Goal: Task Accomplishment & Management: Complete application form

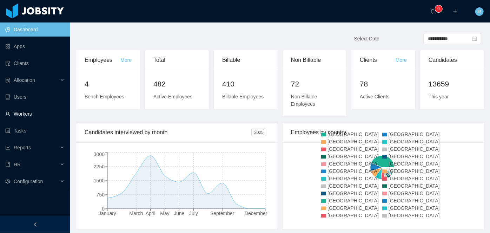
click at [21, 112] on link "Workers" at bounding box center [34, 114] width 59 height 14
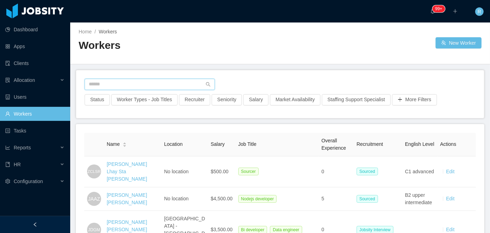
click at [187, 79] on input "text" at bounding box center [150, 84] width 130 height 11
paste input "**********"
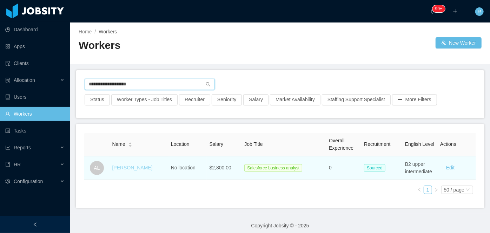
type input "**********"
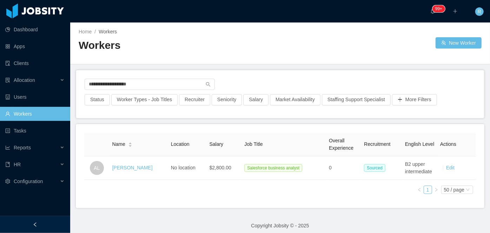
click at [137, 166] on link "Alejandra Leon" at bounding box center [132, 168] width 40 height 6
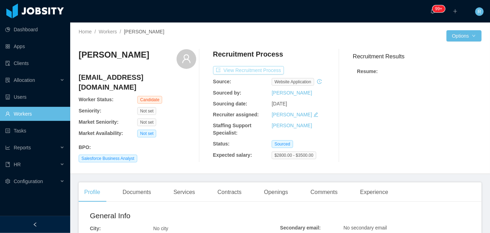
click at [257, 69] on button "View Recruitment Process" at bounding box center [248, 70] width 71 height 8
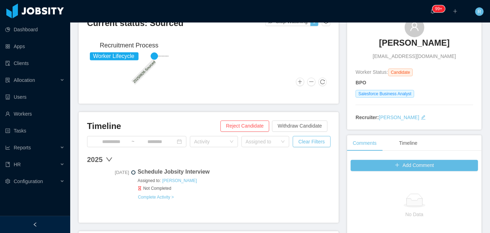
scroll to position [95, 0]
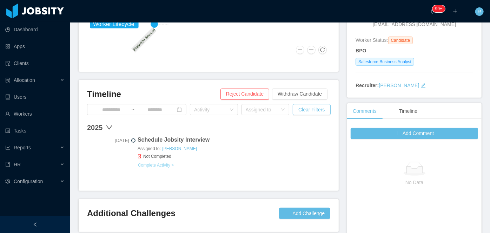
click at [162, 164] on button "Complete Activity >" at bounding box center [156, 165] width 37 height 6
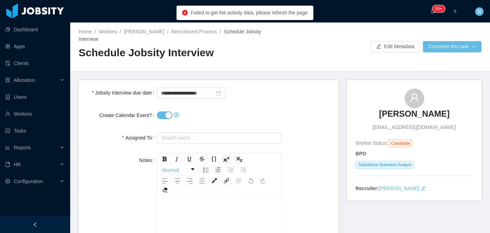
click at [163, 111] on button "Create Calendar Event?" at bounding box center [164, 115] width 15 height 8
click at [179, 87] on input "**********" at bounding box center [191, 92] width 68 height 11
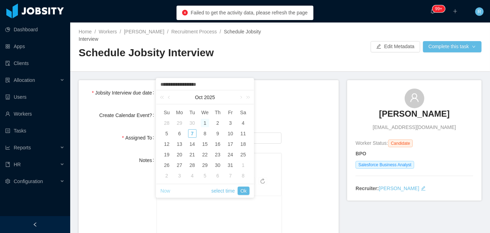
click at [168, 191] on link "Now" at bounding box center [165, 190] width 10 height 13
type input "**********"
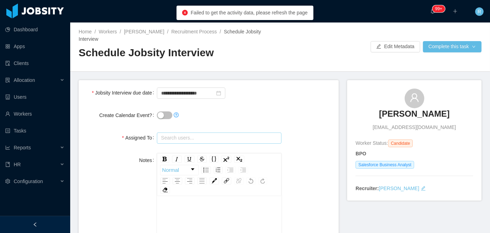
click at [200, 132] on input "text" at bounding box center [219, 137] width 125 height 11
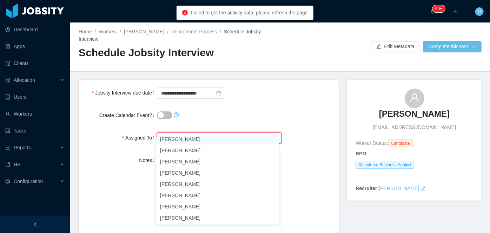
scroll to position [473, 0]
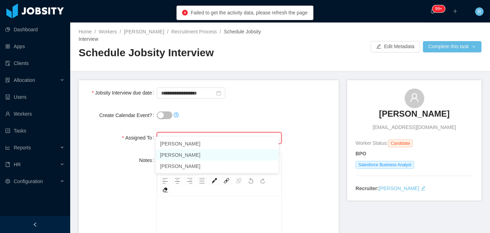
click at [184, 152] on li "[PERSON_NAME]" at bounding box center [217, 154] width 123 height 11
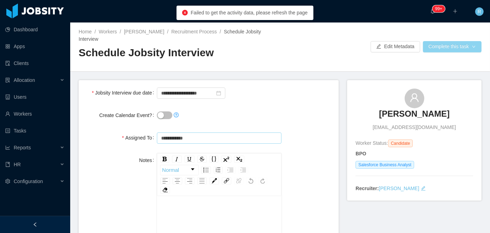
type input "**********"
click at [456, 44] on button "Complete this task" at bounding box center [452, 46] width 59 height 11
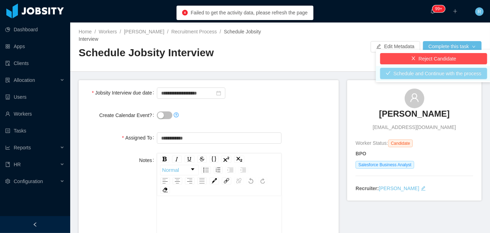
click at [429, 71] on button "Schedule and Continue with the process" at bounding box center [433, 73] width 107 height 11
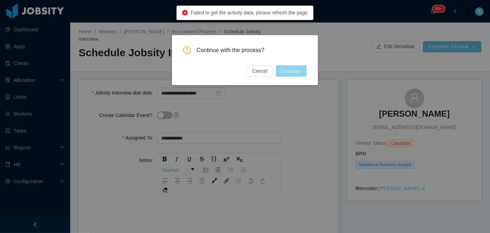
click at [286, 73] on button "Continue" at bounding box center [291, 70] width 31 height 11
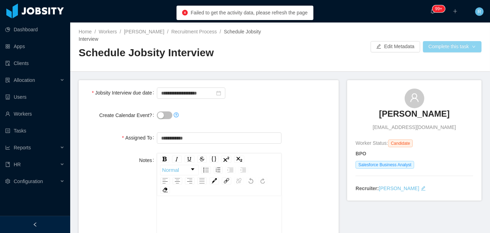
drag, startPoint x: 457, startPoint y: 41, endPoint x: 445, endPoint y: 44, distance: 11.8
click at [457, 41] on button "Complete this task" at bounding box center [452, 46] width 59 height 11
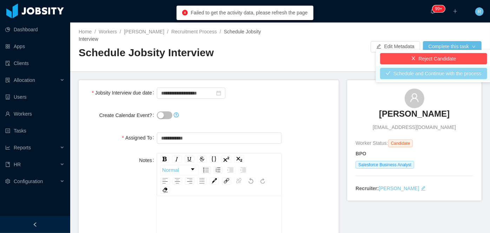
click at [438, 70] on button "Schedule and Continue with the process" at bounding box center [433, 73] width 107 height 11
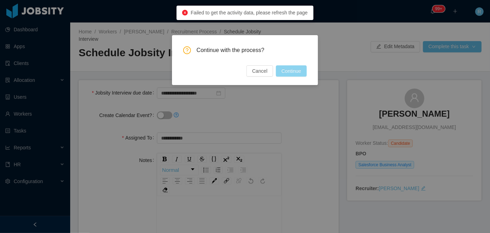
click at [299, 72] on button "Continue" at bounding box center [291, 70] width 31 height 11
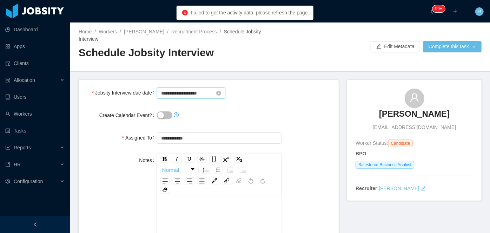
click at [206, 88] on input "**********" at bounding box center [191, 92] width 68 height 11
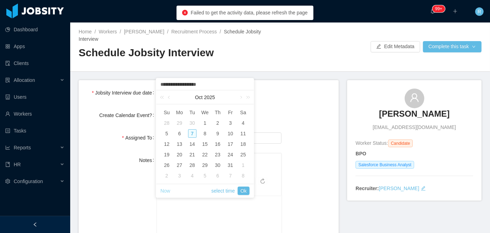
click at [166, 187] on link "Now" at bounding box center [165, 190] width 10 height 13
type input "**********"
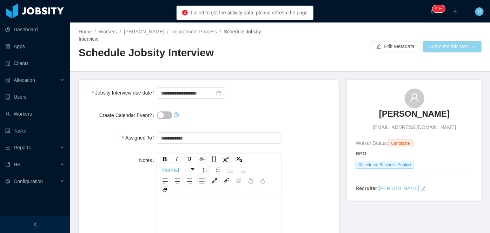
click at [440, 46] on button "Complete this task" at bounding box center [452, 46] width 59 height 11
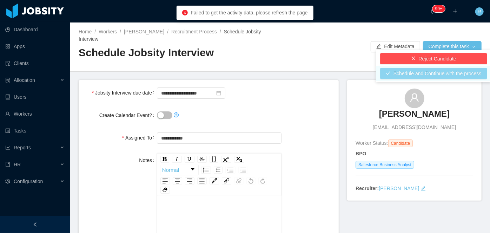
click at [430, 71] on button "Schedule and Continue with the process" at bounding box center [433, 73] width 107 height 11
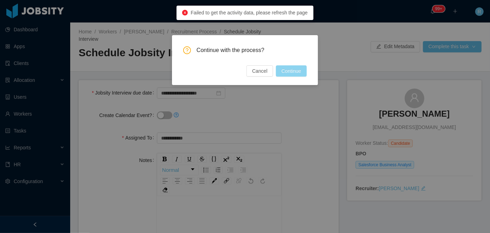
click at [288, 70] on button "Continue" at bounding box center [291, 70] width 31 height 11
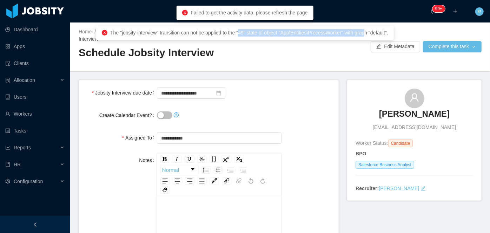
drag, startPoint x: 239, startPoint y: 34, endPoint x: 368, endPoint y: 34, distance: 129.2
click at [368, 34] on span "The "jobsity-interview" transition can not be applied to the "49" state of obje…" at bounding box center [249, 33] width 278 height 6
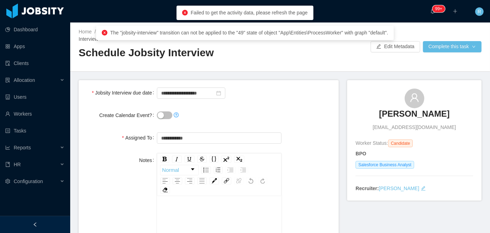
click at [287, 86] on div "**********" at bounding box center [208, 93] width 249 height 14
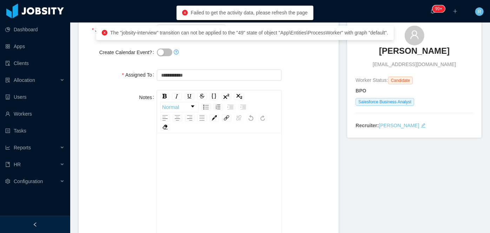
scroll to position [0, 0]
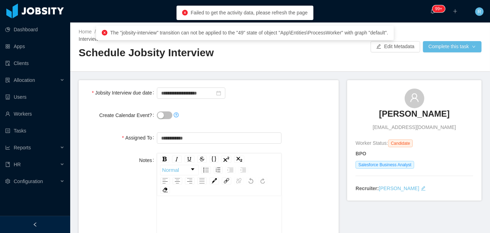
click at [414, 108] on h3 "Alejandra Leon" at bounding box center [414, 113] width 71 height 11
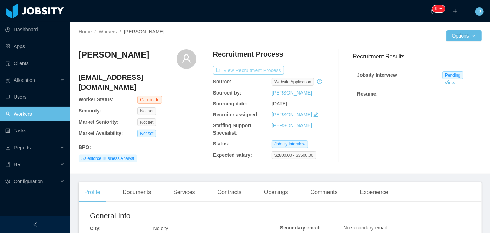
click at [250, 72] on button "View Recruitment Process" at bounding box center [248, 70] width 71 height 8
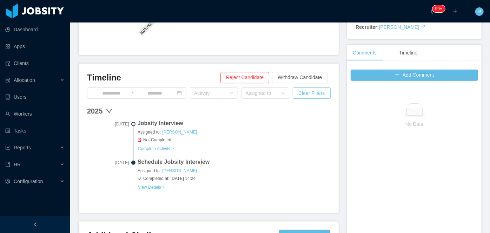
scroll to position [159, 0]
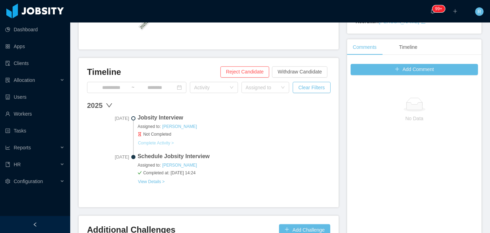
click at [161, 140] on button "Complete Activity >" at bounding box center [156, 143] width 37 height 6
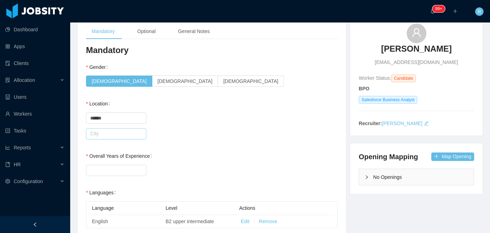
scroll to position [64, 0]
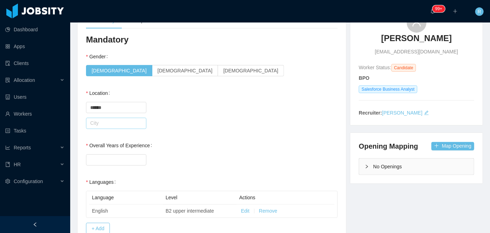
click at [135, 121] on input "text" at bounding box center [116, 123] width 60 height 11
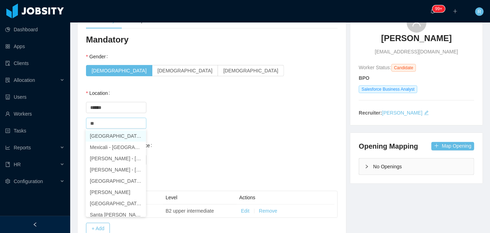
click at [126, 134] on li "Mexico City - Ciudad de México" at bounding box center [116, 135] width 60 height 11
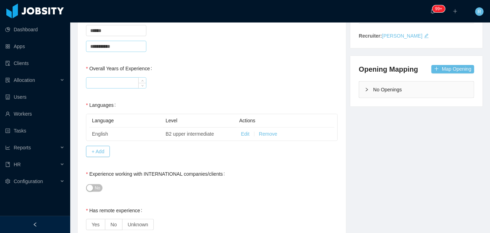
scroll to position [127, 0]
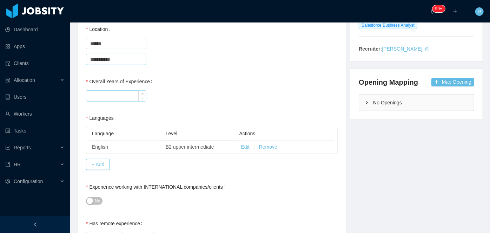
type input "**********"
click at [129, 92] on input "Overall Years of Experience" at bounding box center [116, 96] width 60 height 11
type input "*"
click at [212, 88] on div "*" at bounding box center [212, 95] width 252 height 14
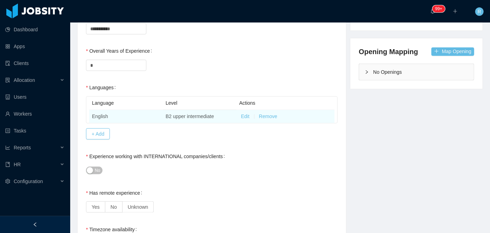
scroll to position [223, 0]
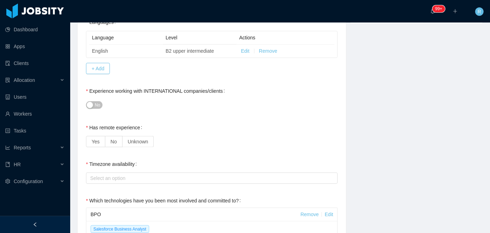
click at [102, 104] on div "No" at bounding box center [212, 105] width 252 height 14
click at [100, 106] on button "No" at bounding box center [94, 105] width 16 height 8
click at [91, 139] on label "Yes" at bounding box center [95, 141] width 19 height 11
click at [121, 178] on div "Select an option" at bounding box center [210, 177] width 240 height 7
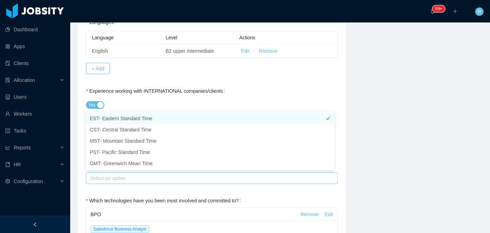
click at [120, 119] on li "EST- Eastern Standard Time" at bounding box center [210, 118] width 249 height 11
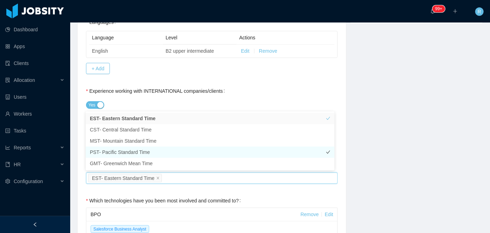
click at [126, 147] on li "PST- Pacific Standard Time" at bounding box center [210, 151] width 249 height 11
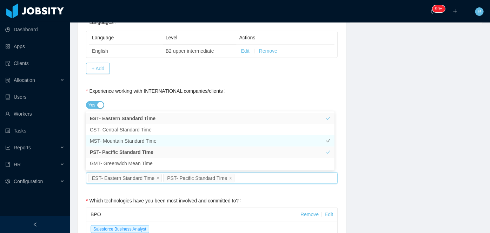
click at [129, 140] on li "MST- Mountain Standard Time" at bounding box center [210, 140] width 249 height 11
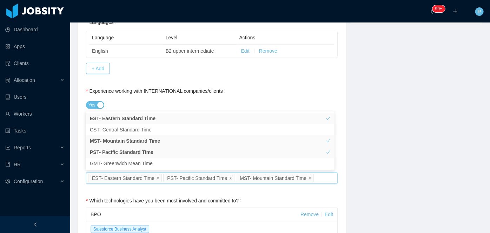
click at [229, 177] on icon "icon: close" at bounding box center [231, 178] width 4 height 4
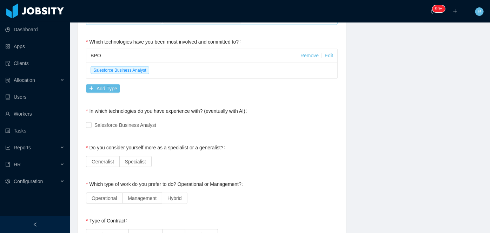
scroll to position [383, 0]
click at [125, 126] on span "Salesforce Business Analyst" at bounding box center [125, 124] width 67 height 6
click at [106, 158] on span "Generalist" at bounding box center [103, 161] width 22 height 6
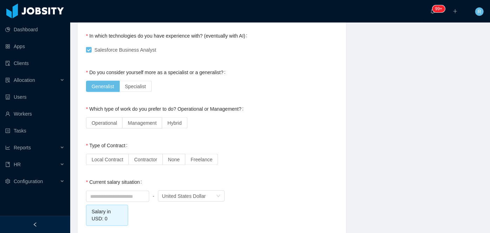
scroll to position [478, 0]
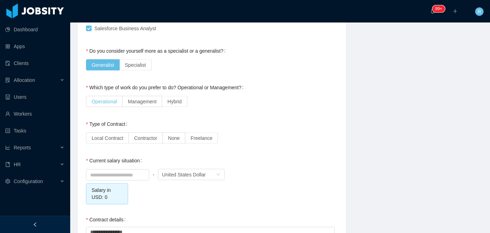
click at [106, 102] on span "Operational" at bounding box center [104, 102] width 25 height 6
click at [111, 136] on span "Local Contract" at bounding box center [108, 138] width 32 height 6
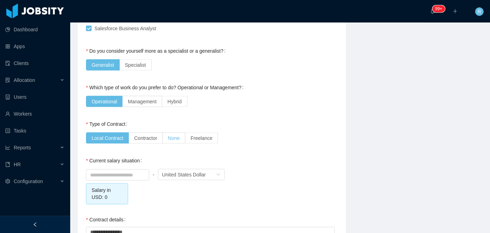
click at [176, 135] on span "None" at bounding box center [174, 138] width 12 height 6
click at [135, 171] on input at bounding box center [117, 175] width 62 height 11
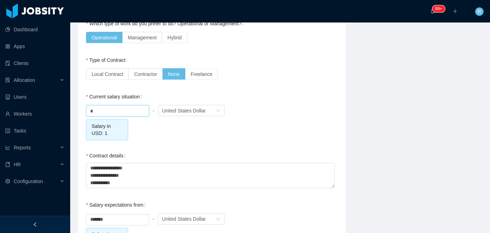
scroll to position [606, 0]
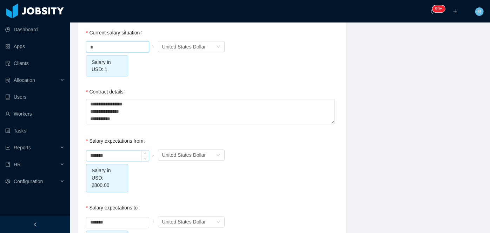
type input "****"
drag, startPoint x: 113, startPoint y: 154, endPoint x: 85, endPoint y: 156, distance: 27.4
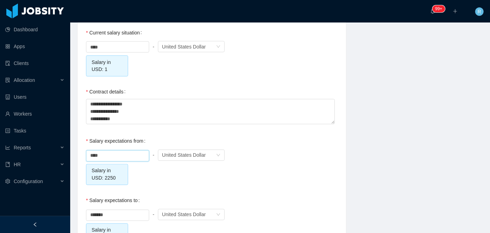
type input "*******"
click at [126, 206] on div "Salary expectations to" at bounding box center [114, 200] width 57 height 14
click at [128, 212] on input "*******" at bounding box center [117, 215] width 62 height 11
type input "*"
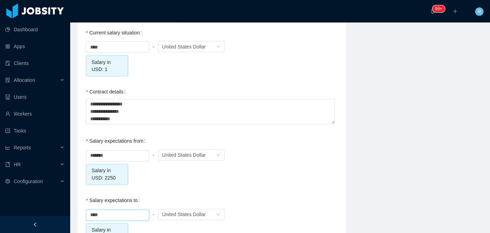
type input "*******"
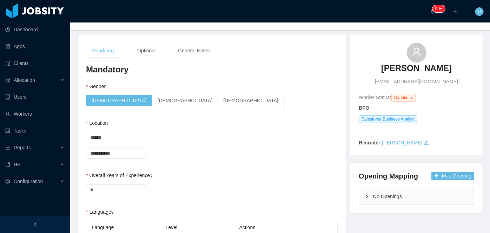
scroll to position [0, 0]
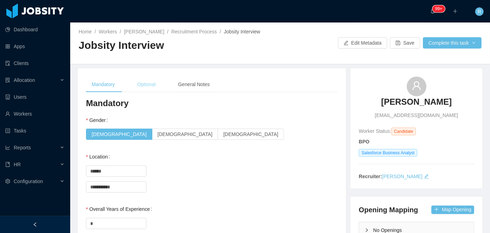
click at [144, 81] on div "Optional" at bounding box center [146, 85] width 29 height 16
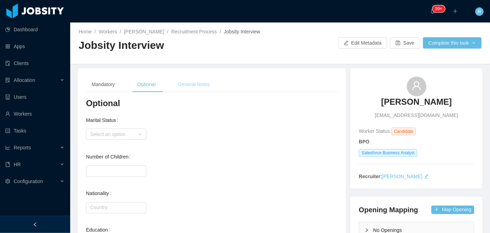
click at [200, 81] on div "General Notes" at bounding box center [193, 85] width 43 height 16
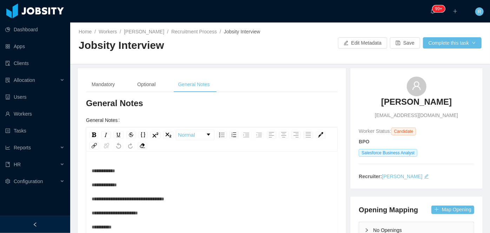
drag, startPoint x: 91, startPoint y: 170, endPoint x: 113, endPoint y: 177, distance: 23.5
click at [135, 213] on div "**********" at bounding box center [212, 214] width 252 height 123
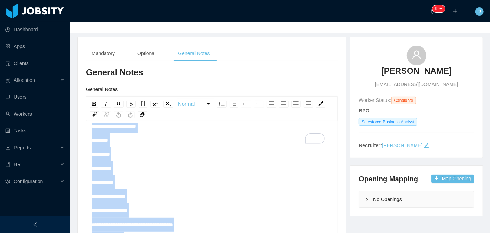
scroll to position [64, 0]
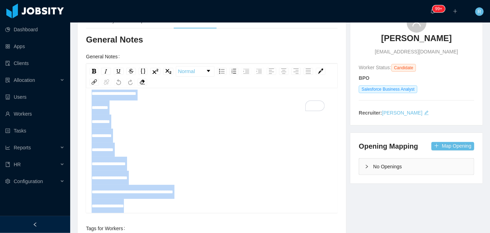
drag, startPoint x: 92, startPoint y: 171, endPoint x: 142, endPoint y: 203, distance: 59.8
click at [142, 203] on div "**********" at bounding box center [212, 100] width 241 height 225
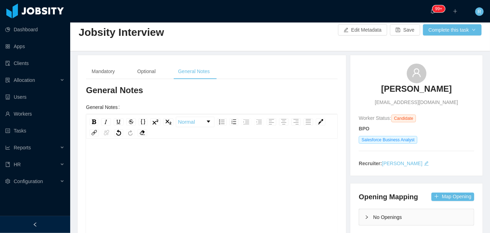
scroll to position [10, 0]
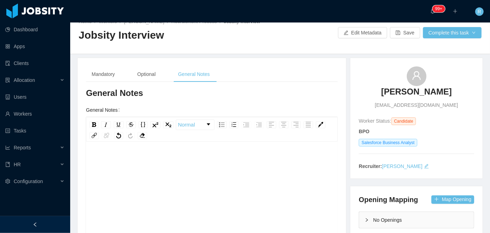
click at [142, 155] on div "To enrich screen reader interactions, please activate Accessibility in Grammarl…" at bounding box center [212, 160] width 241 height 14
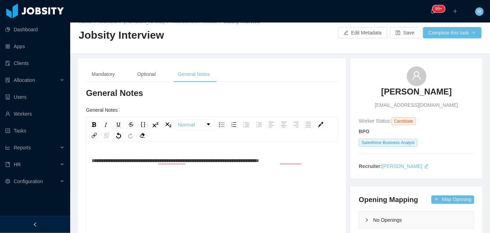
click at [167, 162] on span "**********" at bounding box center [175, 160] width 167 height 5
click at [289, 163] on div "**********" at bounding box center [212, 160] width 241 height 14
click at [257, 160] on span "**********" at bounding box center [175, 160] width 166 height 5
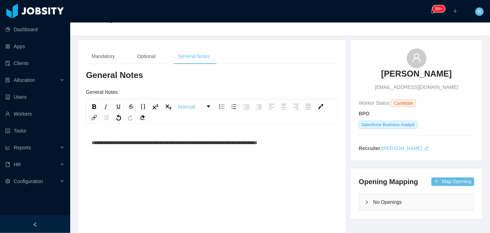
scroll to position [0, 0]
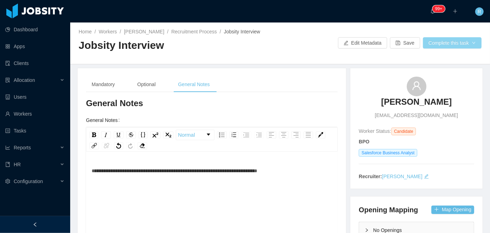
click at [464, 39] on button "Complete this task" at bounding box center [452, 42] width 59 height 11
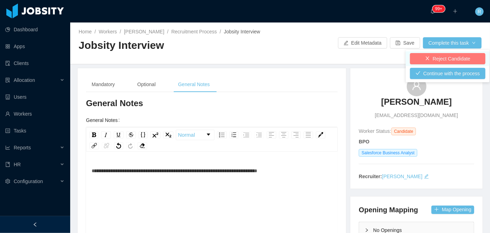
click at [443, 60] on button "Reject Candidate" at bounding box center [447, 58] width 75 height 11
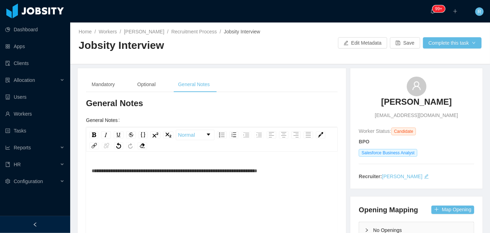
click at [452, 37] on div "Home / Workers / Alejandra Leon / Recruitment Process / Jobsity Interview / Job…" at bounding box center [280, 43] width 420 height 42
click at [448, 44] on button "Complete this task" at bounding box center [452, 42] width 59 height 11
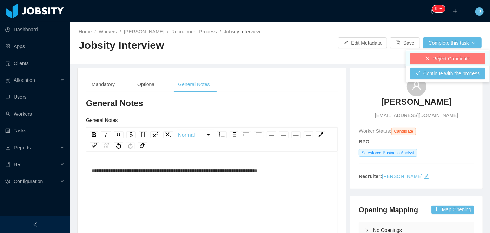
click at [430, 61] on button "Reject Candidate" at bounding box center [447, 58] width 75 height 11
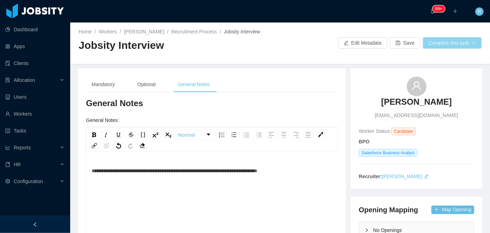
click at [436, 47] on button "Complete this task" at bounding box center [452, 42] width 59 height 11
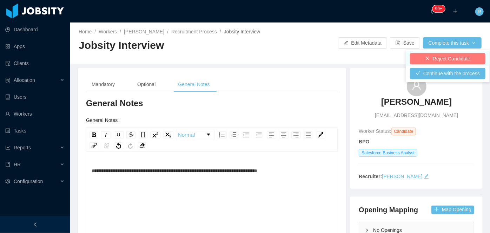
click at [440, 59] on button "Reject Candidate" at bounding box center [447, 58] width 75 height 11
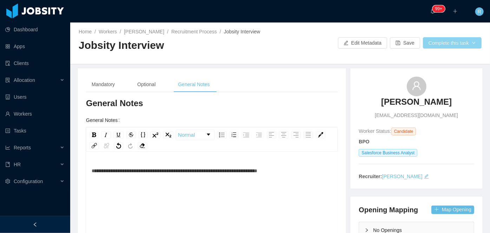
click at [441, 45] on button "Complete this task" at bounding box center [452, 42] width 59 height 11
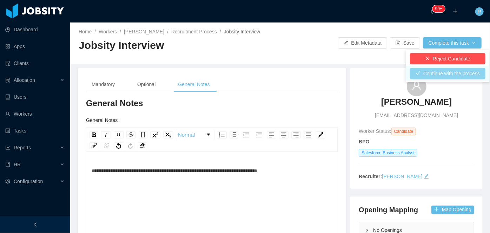
click at [442, 76] on button "Continue with the process" at bounding box center [447, 73] width 75 height 11
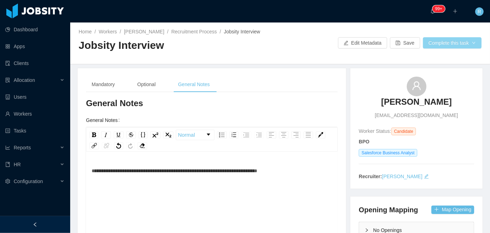
click at [455, 42] on button "Complete this task" at bounding box center [452, 42] width 59 height 11
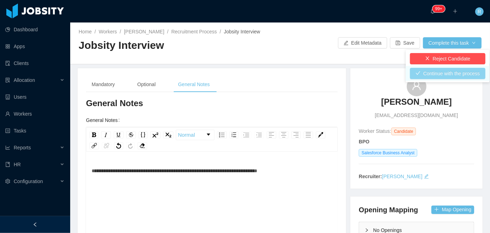
click at [442, 71] on button "Continue with the process" at bounding box center [447, 73] width 75 height 11
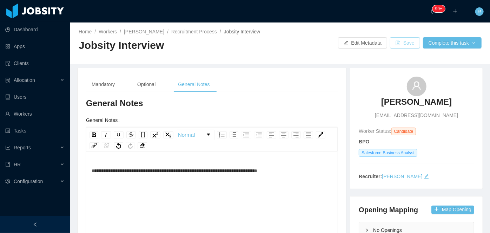
click at [398, 44] on button "Save" at bounding box center [405, 42] width 30 height 11
click at [454, 42] on button "Complete this task" at bounding box center [452, 42] width 59 height 11
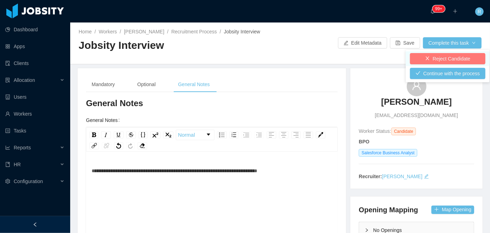
click at [440, 58] on button "Reject Candidate" at bounding box center [447, 58] width 75 height 11
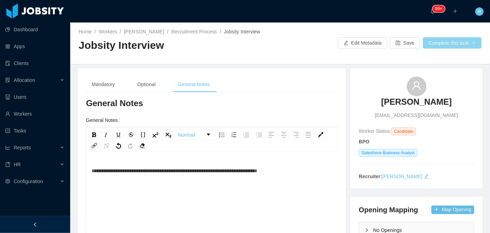
click at [443, 45] on button "Complete this task" at bounding box center [452, 42] width 59 height 11
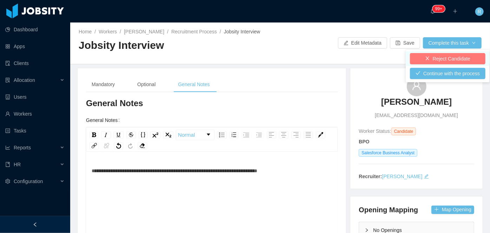
click at [435, 60] on button "Reject Candidate" at bounding box center [447, 58] width 75 height 11
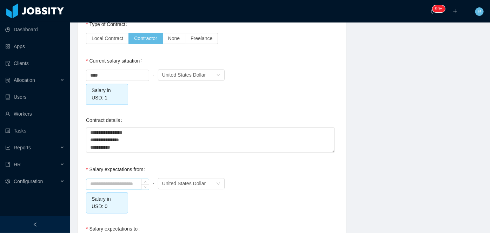
scroll to position [652, 0]
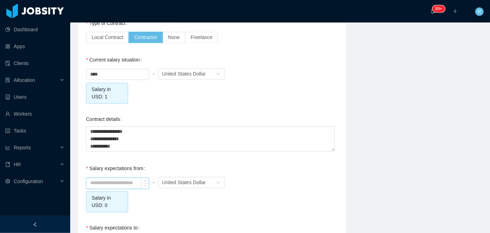
click at [121, 180] on input at bounding box center [117, 183] width 62 height 11
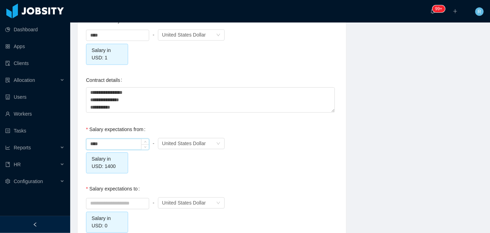
scroll to position [694, 0]
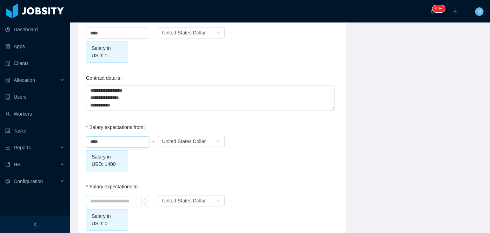
type input "*******"
click at [125, 196] on input at bounding box center [117, 201] width 62 height 11
type input "*******"
click at [186, 179] on div "Salary expectations to ******* - Currency United States Dollar Salary in USD: 1…" at bounding box center [212, 204] width 252 height 51
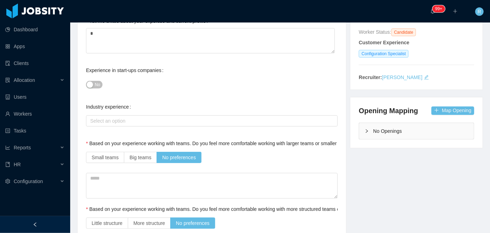
scroll to position [0, 0]
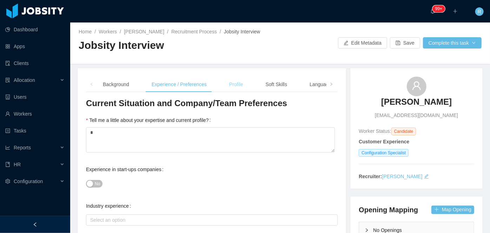
click at [234, 86] on div "Profile" at bounding box center [236, 85] width 25 height 16
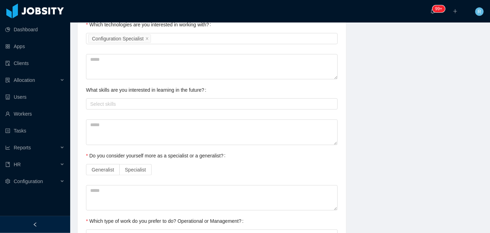
scroll to position [351, 0]
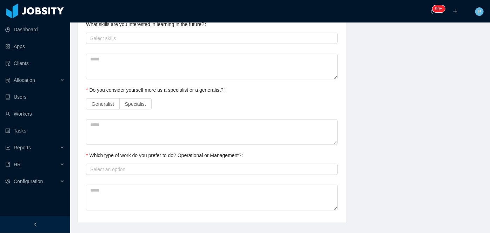
click at [112, 106] on span "Generalist" at bounding box center [103, 104] width 22 height 6
click at [148, 172] on div "Select an option" at bounding box center [210, 169] width 245 height 11
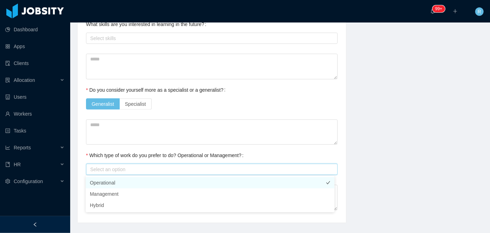
click at [147, 185] on li "Operational" at bounding box center [210, 182] width 249 height 11
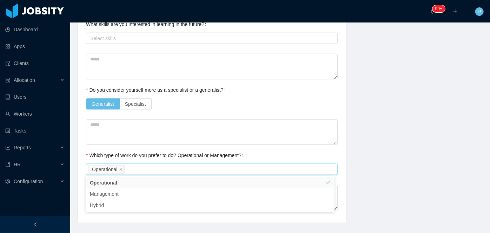
click at [168, 158] on div "Which type of work do you prefer to do? Operational or Management?" at bounding box center [166, 155] width 160 height 14
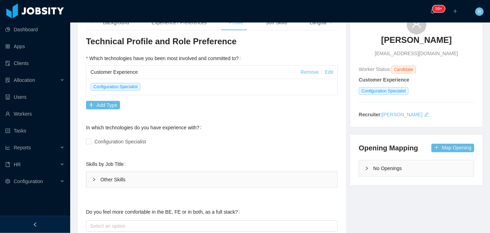
scroll to position [0, 0]
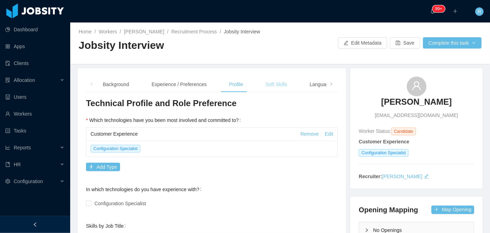
click at [281, 89] on div "Soft Skills" at bounding box center [276, 85] width 33 height 16
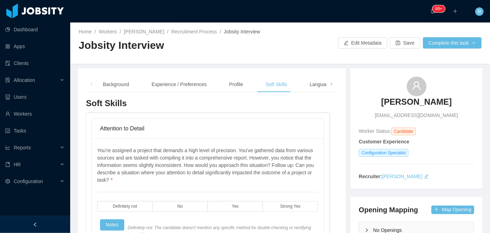
click at [238, 199] on div "You're assigned a project that demands a high level of precision. You've gather…" at bounding box center [207, 223] width 221 height 153
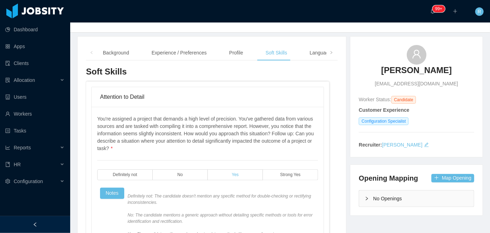
click at [239, 170] on label "Yes" at bounding box center [235, 174] width 55 height 11
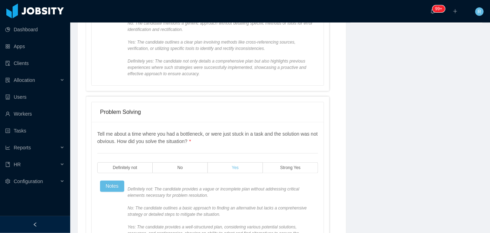
click at [238, 168] on label "Yes" at bounding box center [235, 167] width 55 height 11
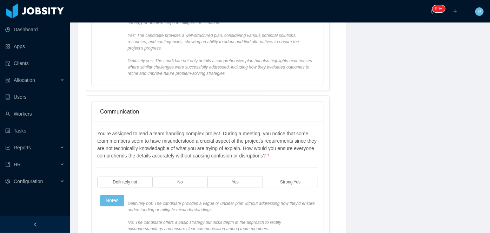
click at [236, 182] on div "You're assigned to lead a team handling complex project. During a meeting, you …" at bounding box center [207, 206] width 221 height 152
click at [237, 177] on label "Yes" at bounding box center [235, 182] width 55 height 11
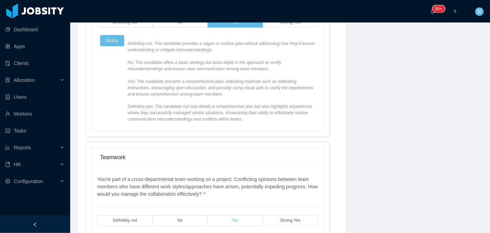
click at [239, 215] on label "Yes" at bounding box center [235, 220] width 55 height 11
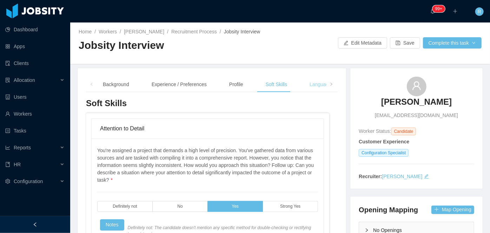
click at [311, 87] on div "Language" at bounding box center [320, 85] width 33 height 16
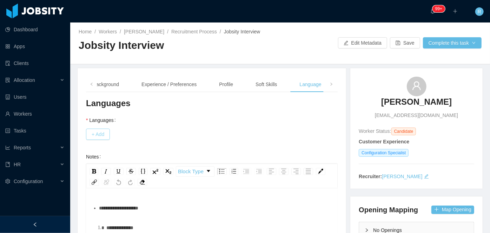
click at [90, 137] on button "+ Add" at bounding box center [98, 133] width 24 height 11
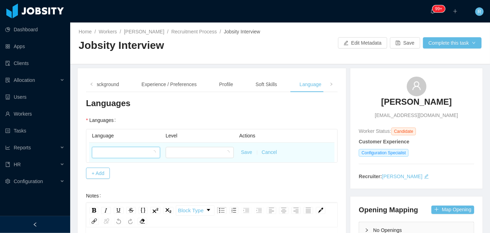
click at [116, 153] on div at bounding box center [123, 152] width 55 height 11
click at [117, 153] on div "Bengali" at bounding box center [123, 152] width 55 height 11
type input "*******"
click at [210, 153] on div at bounding box center [197, 152] width 55 height 11
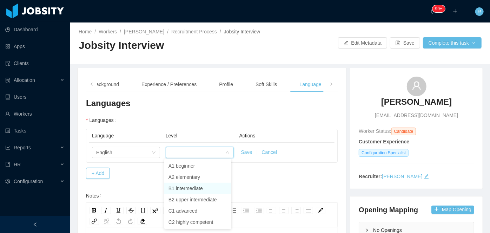
click at [195, 190] on li "B1 intermediate" at bounding box center [197, 188] width 67 height 11
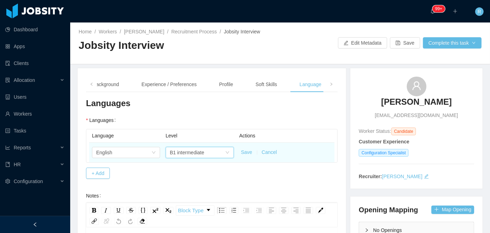
click at [247, 151] on button "Save" at bounding box center [246, 151] width 11 height 7
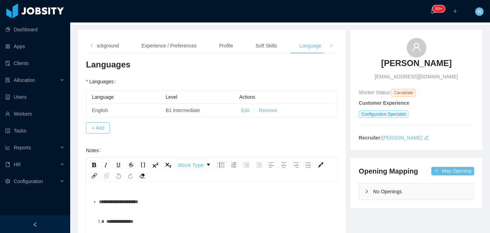
scroll to position [95, 0]
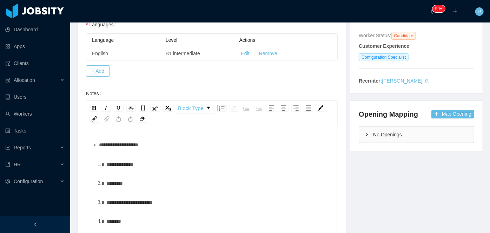
click at [174, 144] on div "**********" at bounding box center [215, 145] width 233 height 14
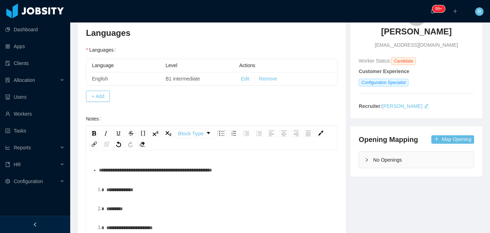
scroll to position [32, 0]
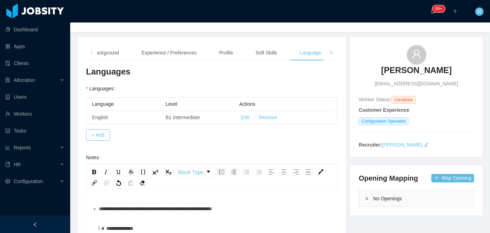
click at [330, 53] on icon "icon: right" at bounding box center [332, 53] width 4 height 4
click at [312, 54] on div "Notes" at bounding box center [315, 53] width 24 height 16
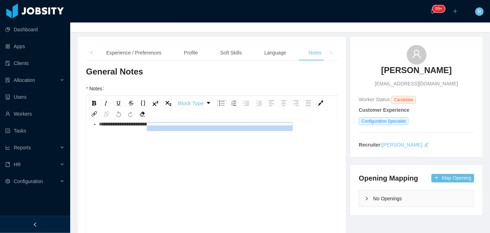
drag, startPoint x: 196, startPoint y: 136, endPoint x: 160, endPoint y: 126, distance: 37.6
click at [159, 126] on div "**********" at bounding box center [215, 124] width 233 height 14
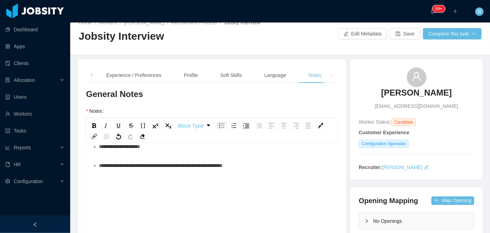
scroll to position [0, 0]
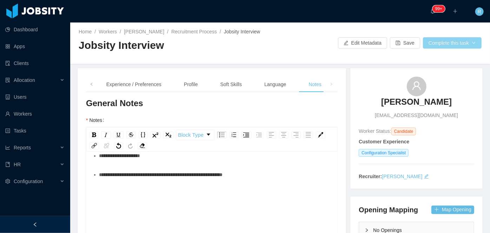
click at [432, 48] on div "Home / Workers / Jonathan Hernandez / Recruitment Process / Jobsity Interview /…" at bounding box center [280, 43] width 420 height 42
click at [442, 47] on button "Complete this task" at bounding box center [452, 42] width 59 height 11
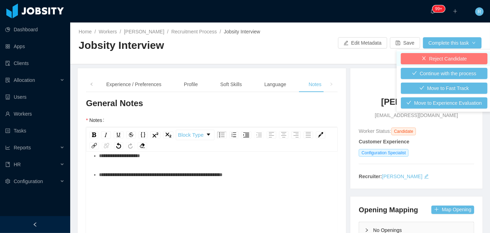
click at [438, 61] on button "Reject Candidate" at bounding box center [444, 58] width 87 height 11
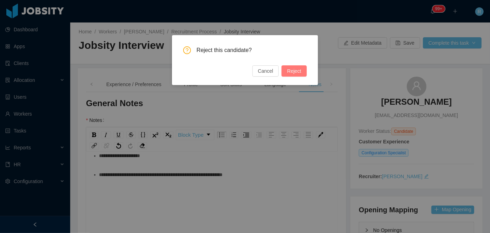
click at [295, 71] on button "Reject" at bounding box center [293, 70] width 25 height 11
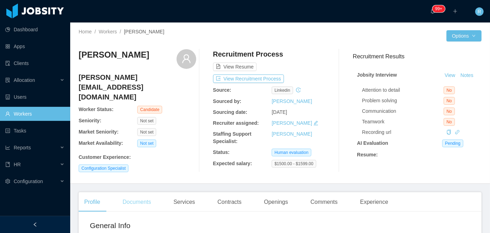
click at [145, 211] on div "Documents" at bounding box center [137, 202] width 40 height 20
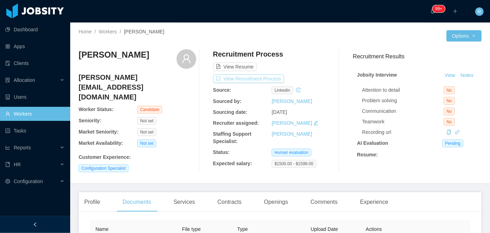
click at [251, 80] on button "View Recruitment Process" at bounding box center [248, 78] width 71 height 8
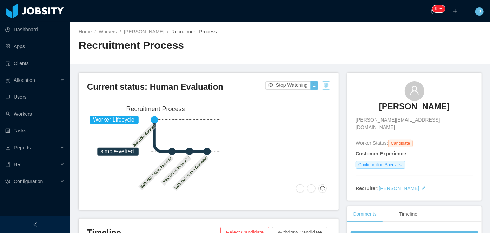
click at [322, 84] on button "button" at bounding box center [326, 85] width 8 height 8
click at [307, 106] on div "Change status" at bounding box center [308, 108] width 32 height 8
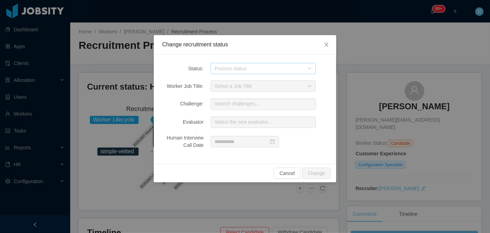
click at [273, 68] on div "Process status" at bounding box center [259, 68] width 89 height 7
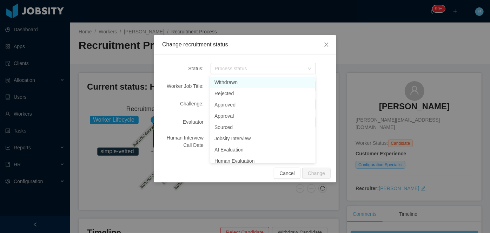
click at [297, 54] on div "Status: Process status Worker Job Title: Select a Job Title Challenge: Search c…" at bounding box center [245, 108] width 183 height 109
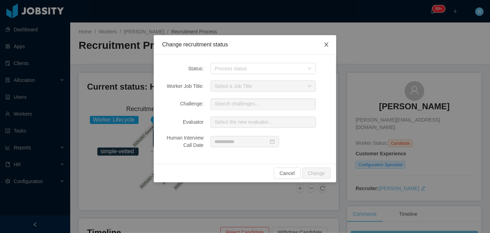
click at [326, 47] on icon "icon: close" at bounding box center [327, 45] width 6 height 6
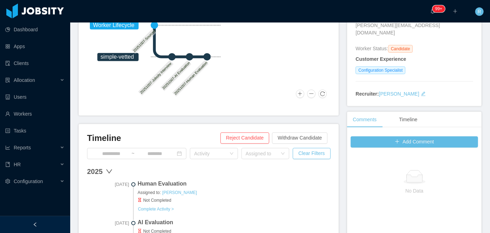
scroll to position [32, 0]
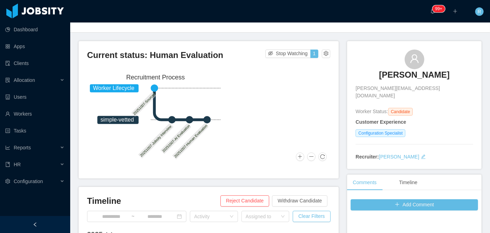
click at [433, 81] on link "[PERSON_NAME]" at bounding box center [414, 76] width 71 height 15
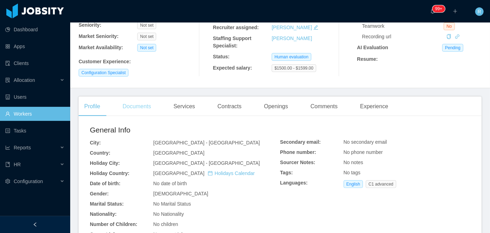
click at [138, 112] on div "Documents" at bounding box center [137, 107] width 40 height 20
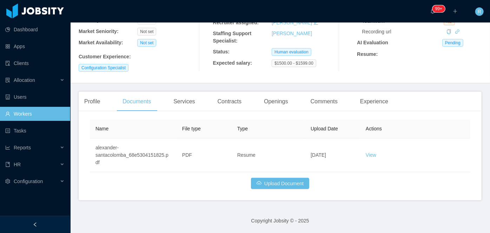
scroll to position [107, 0]
click at [271, 181] on button "Upload Document" at bounding box center [280, 183] width 58 height 11
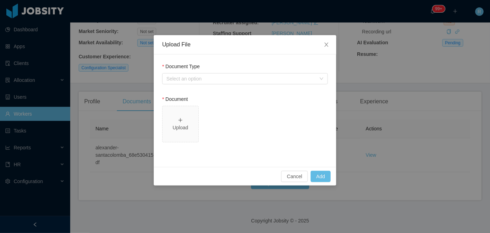
click at [255, 71] on div "Document Type" at bounding box center [245, 68] width 166 height 10
click at [256, 78] on div "Select an option" at bounding box center [241, 78] width 150 height 7
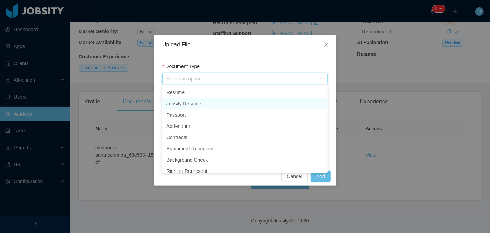
click at [212, 105] on li "Jobsity Resume" at bounding box center [245, 103] width 166 height 11
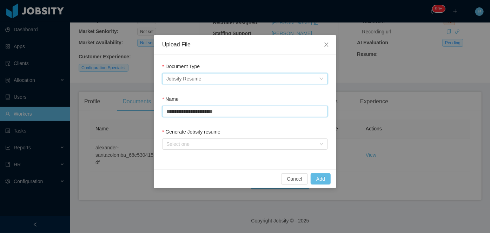
click at [248, 114] on input "**********" at bounding box center [245, 111] width 166 height 11
click at [247, 147] on div "Select one" at bounding box center [241, 143] width 150 height 7
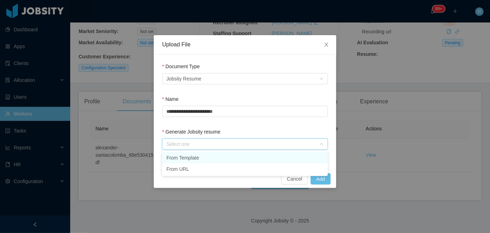
click at [205, 158] on li "From Template" at bounding box center [245, 157] width 166 height 11
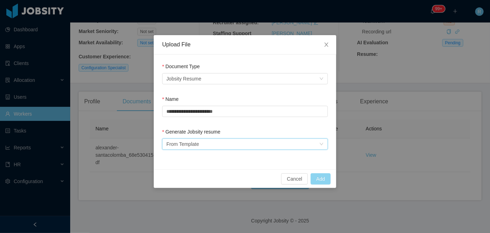
click at [316, 179] on button "Add" at bounding box center [321, 178] width 20 height 11
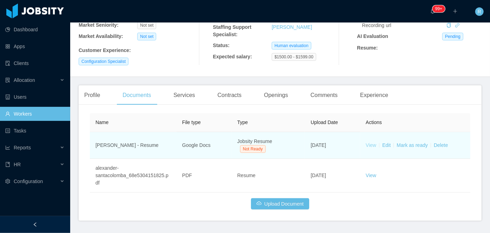
click at [366, 148] on link "View" at bounding box center [371, 145] width 11 height 6
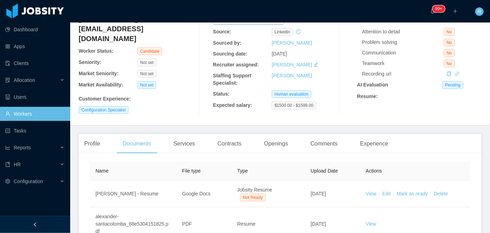
scroll to position [0, 0]
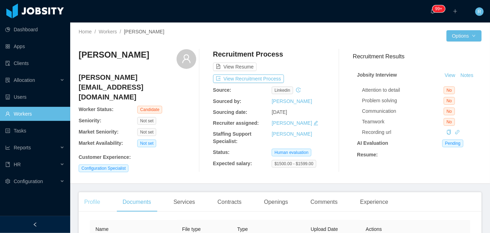
drag, startPoint x: 90, startPoint y: 210, endPoint x: 94, endPoint y: 204, distance: 7.5
click at [90, 210] on div "Profile" at bounding box center [92, 202] width 27 height 20
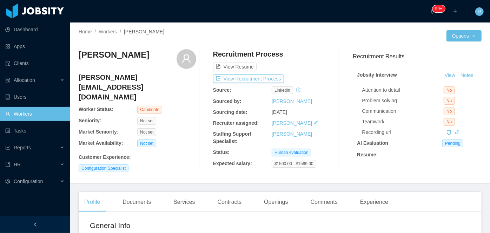
click at [161, 79] on h4 "[PERSON_NAME][EMAIL_ADDRESS][DOMAIN_NAME]" at bounding box center [138, 86] width 118 height 29
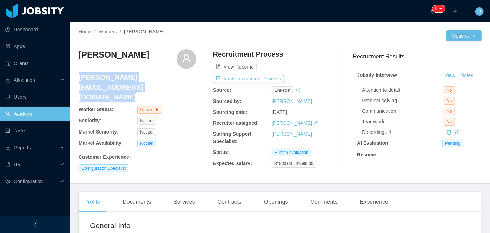
click at [161, 79] on h4 "[PERSON_NAME][EMAIL_ADDRESS][DOMAIN_NAME]" at bounding box center [138, 86] width 118 height 29
copy h4 "[PERSON_NAME][EMAIL_ADDRESS][DOMAIN_NAME]"
